Goal: Task Accomplishment & Management: Use online tool/utility

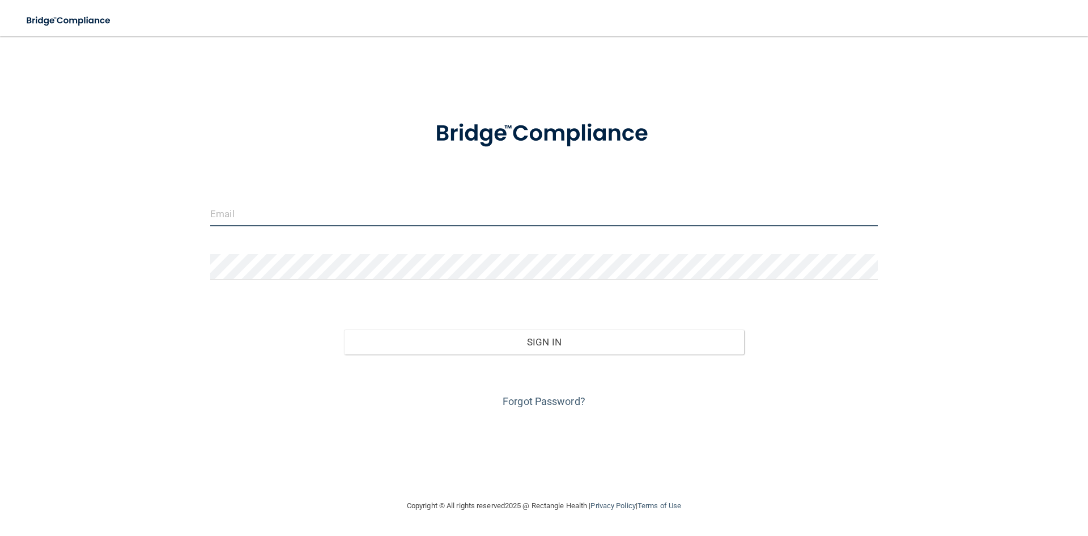
click at [351, 210] on input "email" at bounding box center [544, 214] width 668 height 26
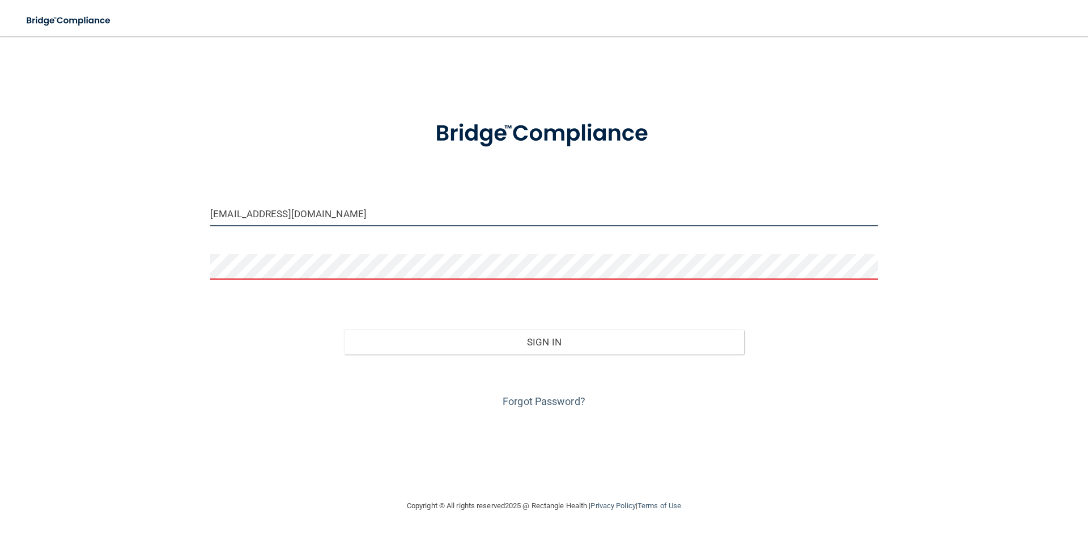
drag, startPoint x: 323, startPoint y: 219, endPoint x: 202, endPoint y: 219, distance: 120.7
click at [202, 219] on div "[EMAIL_ADDRESS][DOMAIN_NAME]" at bounding box center [544, 218] width 685 height 34
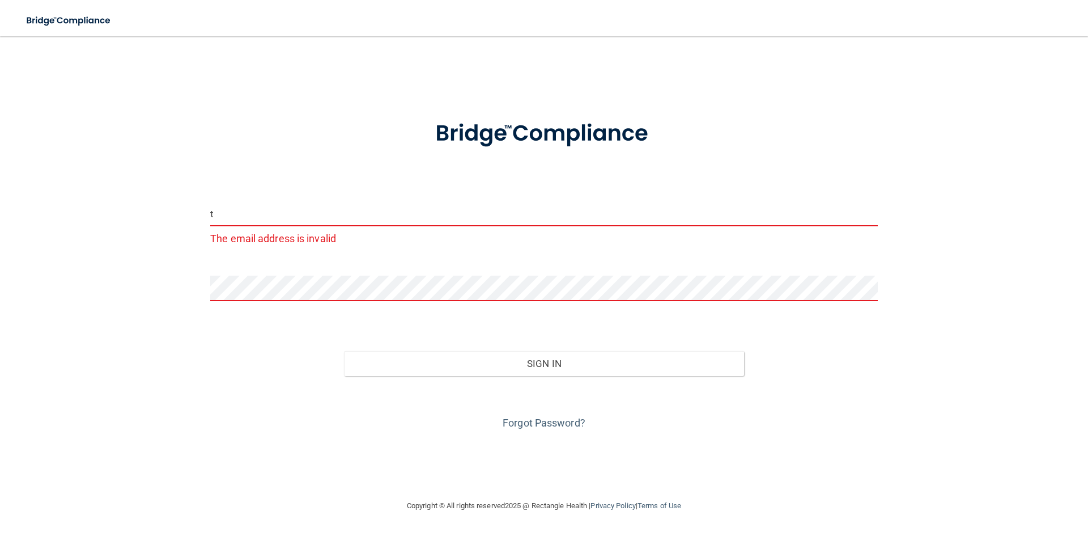
type input "[EMAIL_ADDRESS][DOMAIN_NAME]"
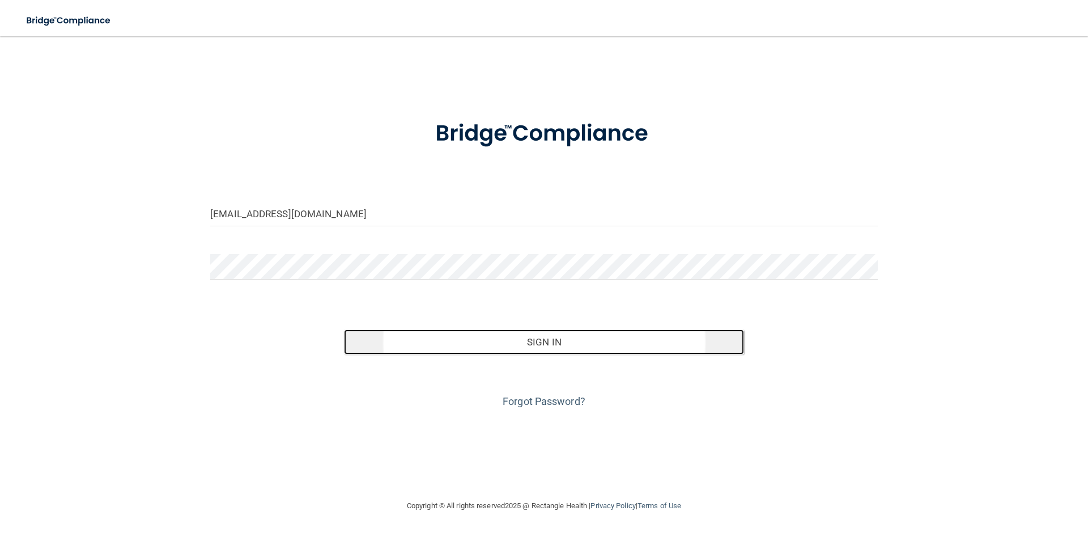
click at [559, 349] on button "Sign In" at bounding box center [544, 341] width 401 height 25
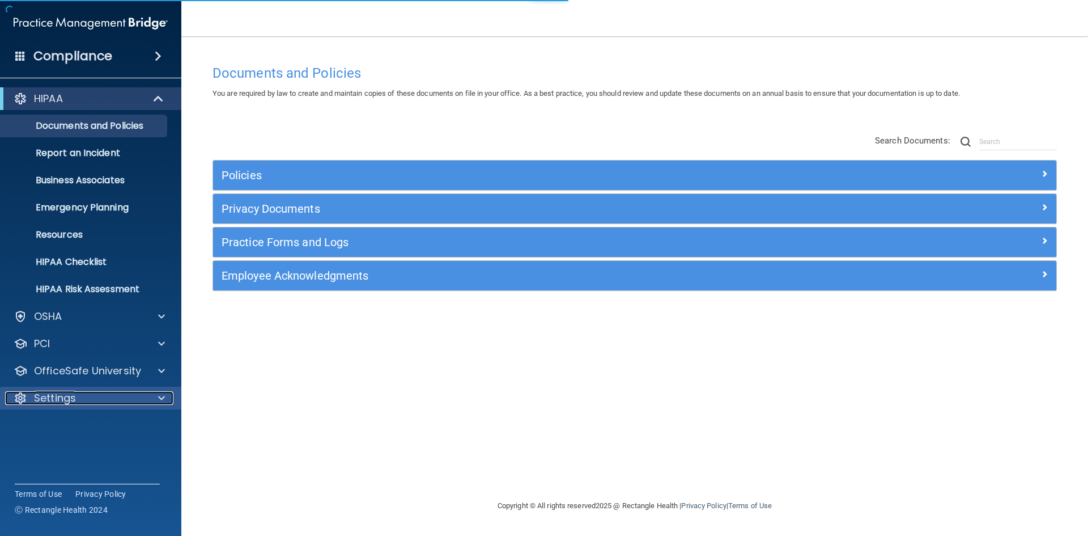
click at [166, 397] on div at bounding box center [160, 398] width 28 height 14
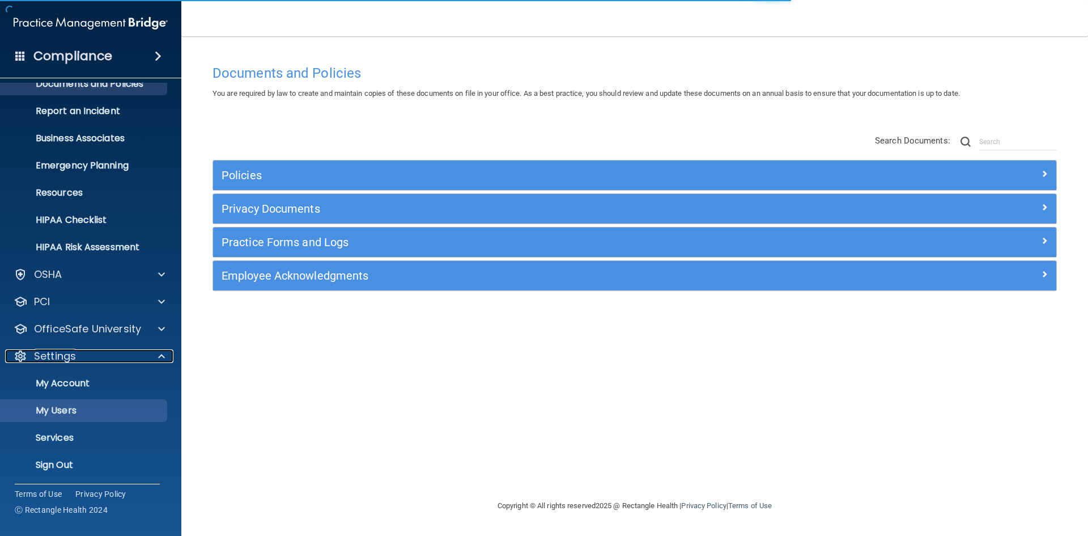
scroll to position [43, 0]
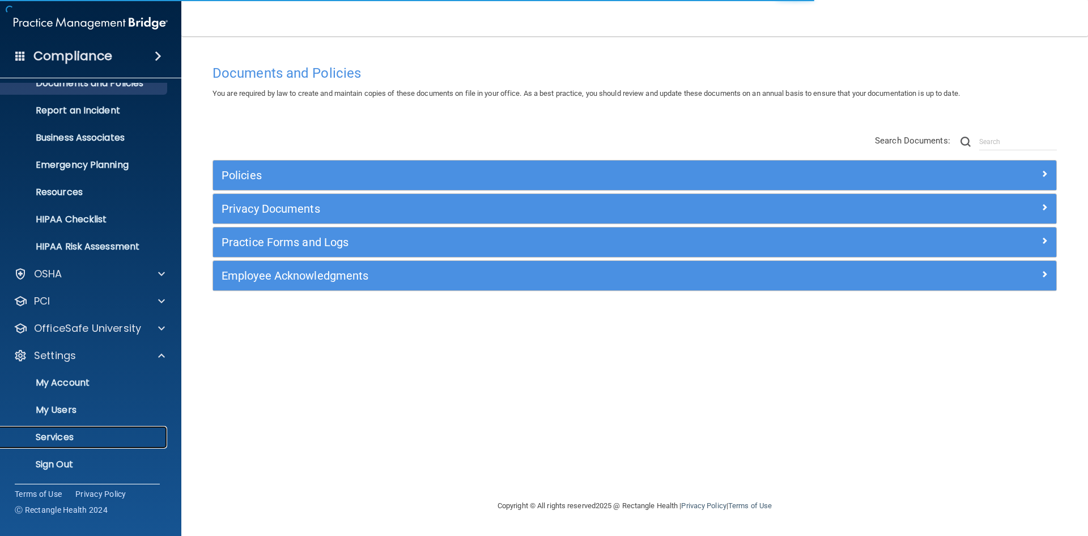
click at [70, 436] on p "Services" at bounding box center [84, 436] width 155 height 11
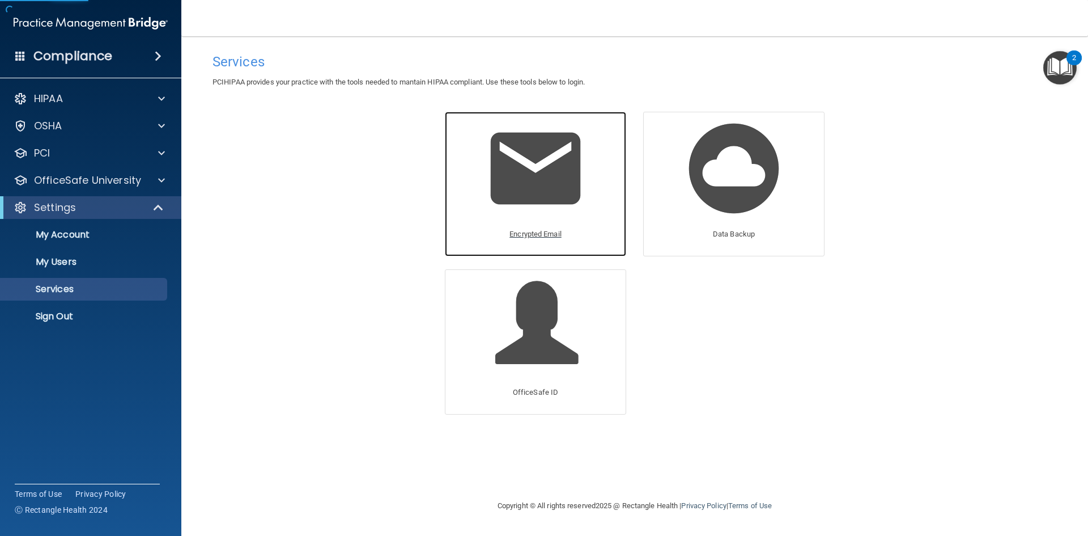
click at [523, 232] on p "Encrypted Email" at bounding box center [536, 234] width 52 height 14
